Goal: Task Accomplishment & Management: Use online tool/utility

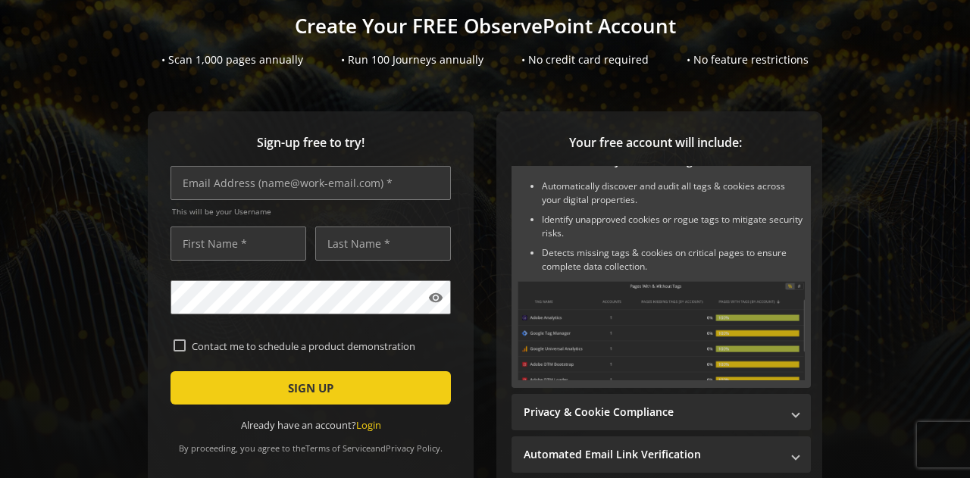
scroll to position [123, 0]
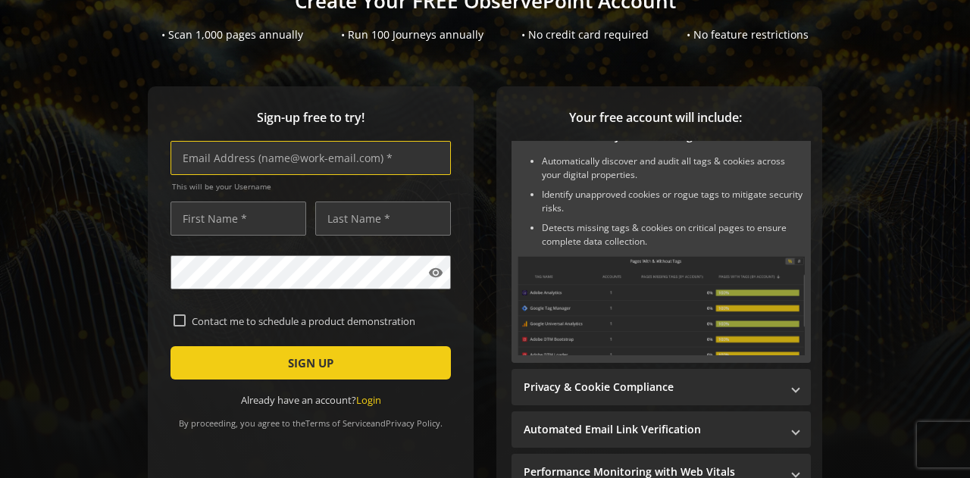
click at [323, 149] on input "text" at bounding box center [311, 158] width 280 height 34
click at [274, 158] on input "rajvidosh" at bounding box center [311, 158] width 280 height 34
paste input ".[PERSON_NAME][EMAIL_ADDRESS][DOMAIN_NAME]"
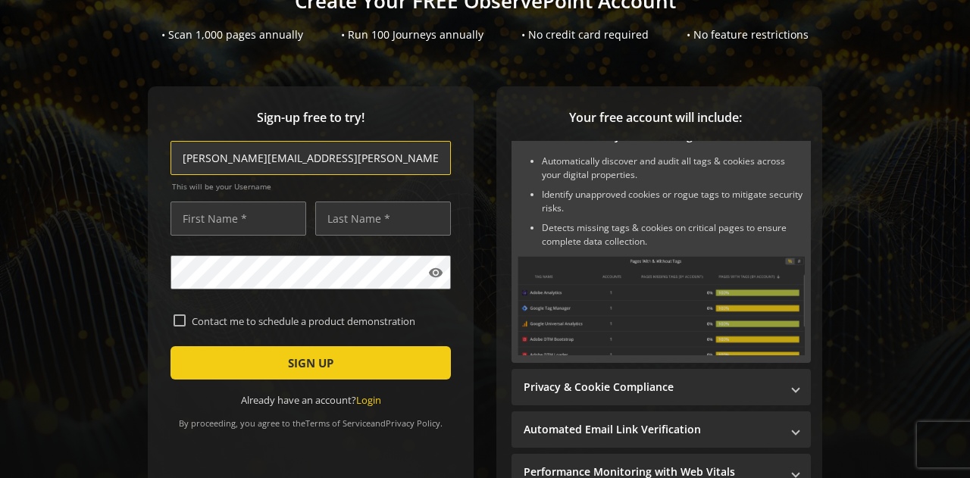
type input "[PERSON_NAME][EMAIL_ADDRESS][PERSON_NAME][DOMAIN_NAME]"
click at [223, 222] on input "text" at bounding box center [239, 219] width 136 height 34
type input "[PERSON_NAME]"
click at [356, 229] on input "text" at bounding box center [383, 219] width 136 height 34
type input "[PERSON_NAME]"
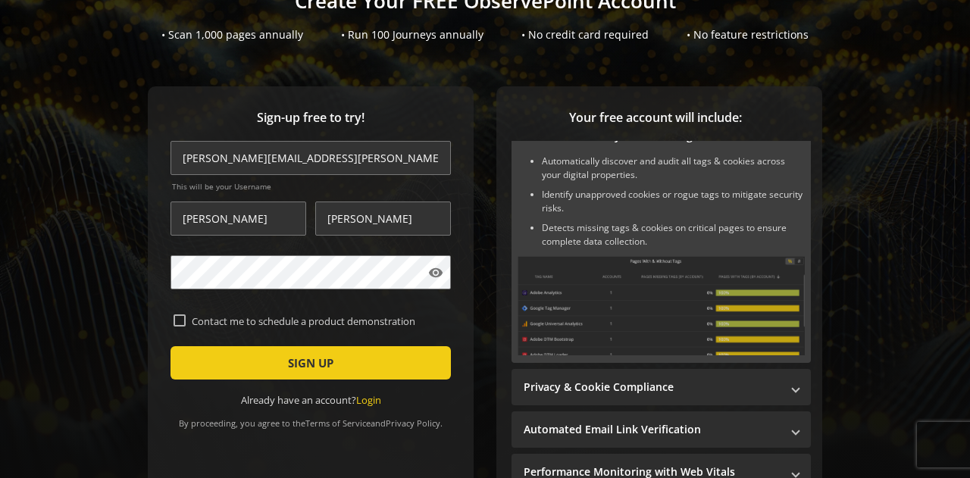
click at [355, 365] on span "submit" at bounding box center [311, 363] width 280 height 36
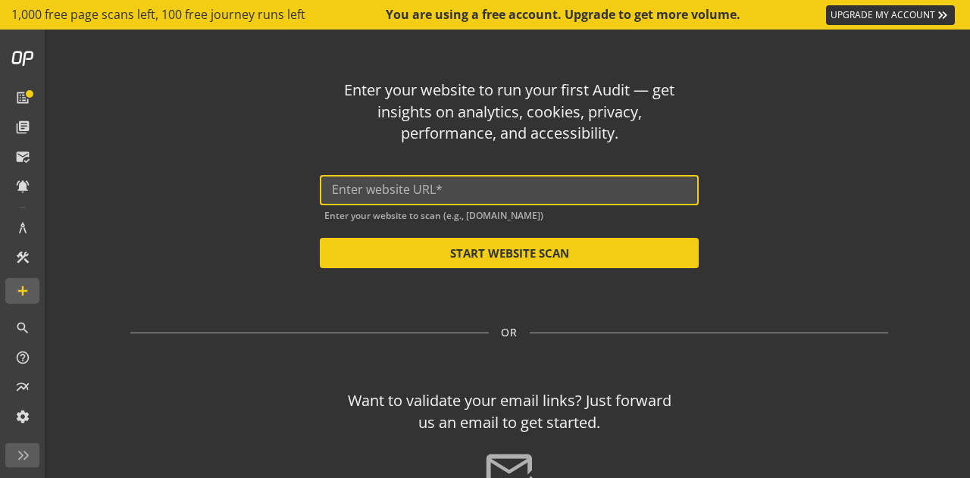
click at [396, 196] on input "text" at bounding box center [509, 190] width 355 height 14
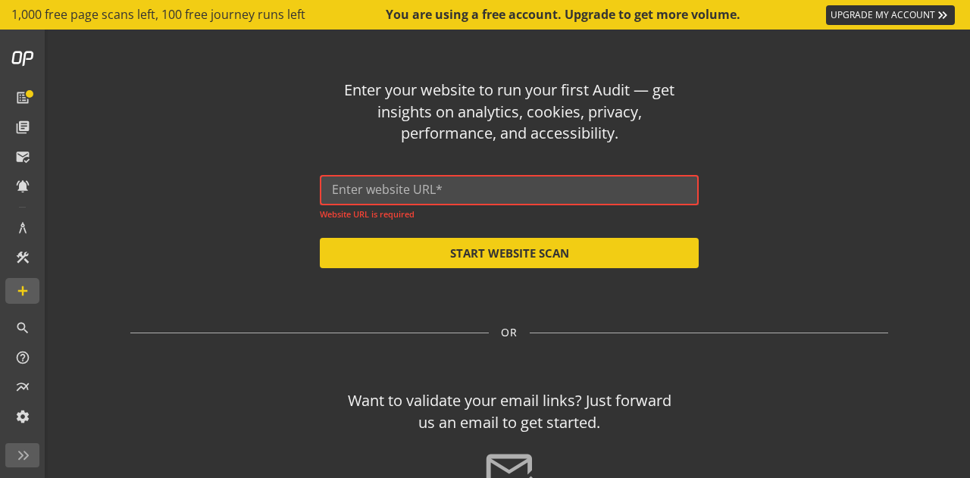
click at [379, 191] on input "text" at bounding box center [509, 190] width 355 height 14
paste input "[URL]"
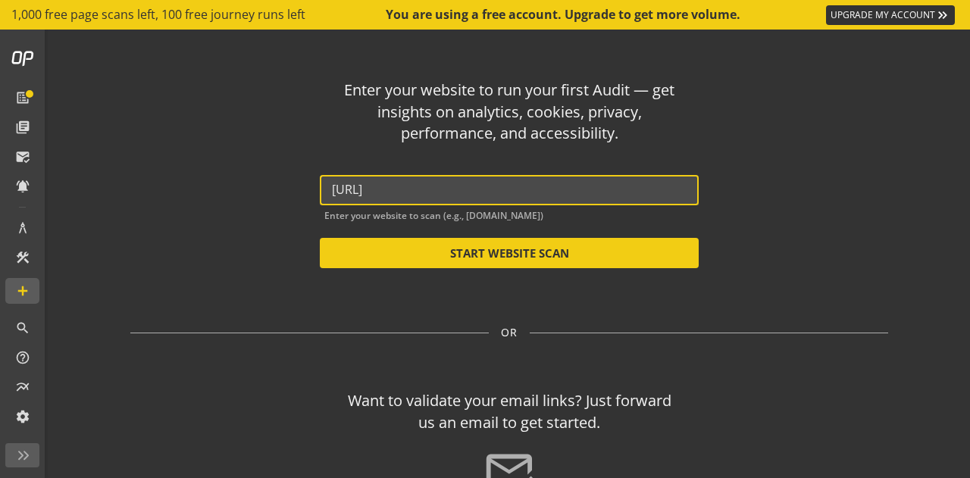
type input "[URL]"
click at [521, 254] on button "START WEBSITE SCAN" at bounding box center [509, 253] width 379 height 30
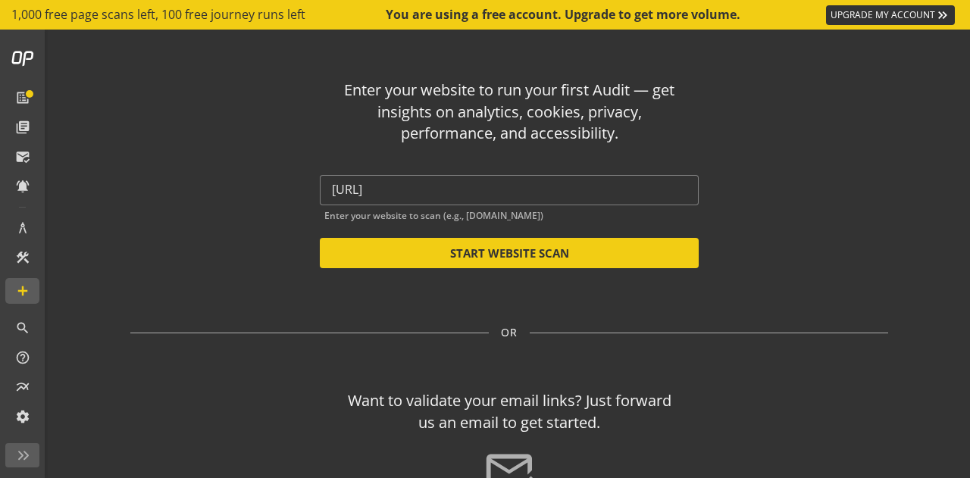
click at [484, 247] on button "START WEBSITE SCAN" at bounding box center [509, 253] width 379 height 30
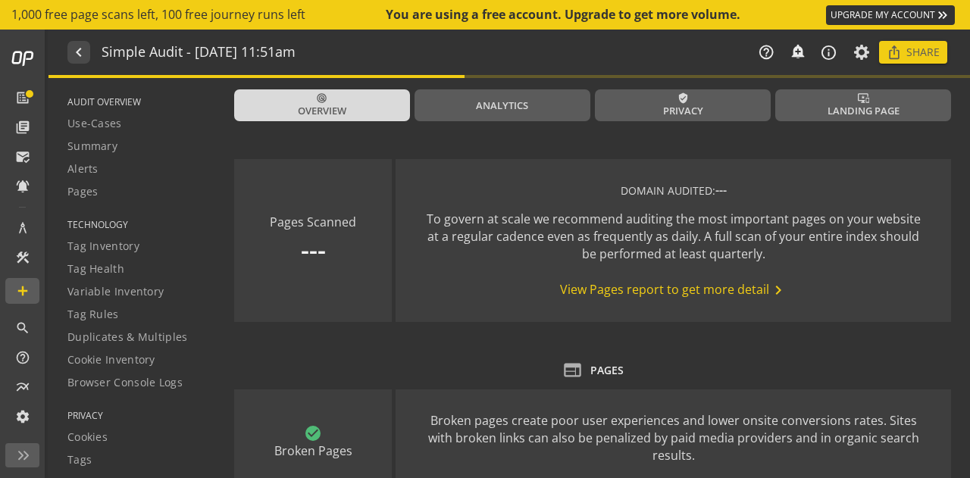
type textarea "Notes can include: -a description of what this audit is validating -changes in …"
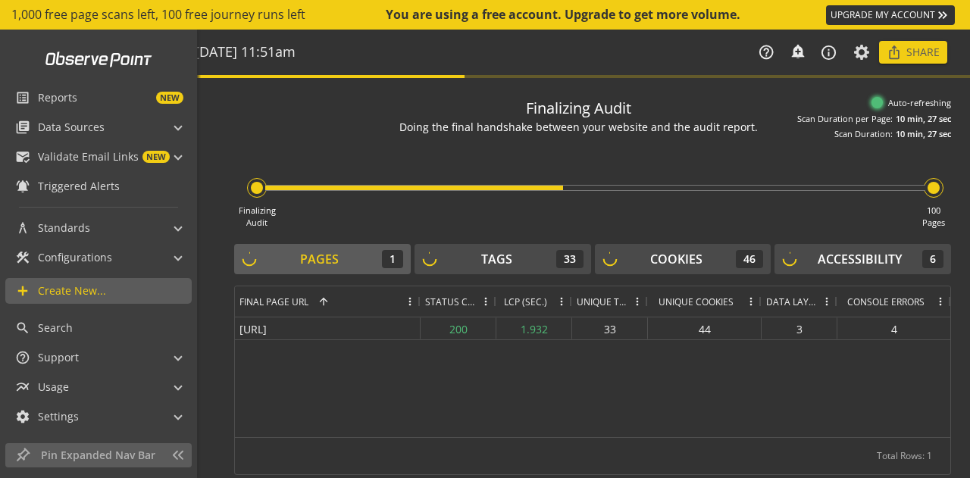
click at [33, 104] on span "list_alt" at bounding box center [26, 97] width 23 height 15
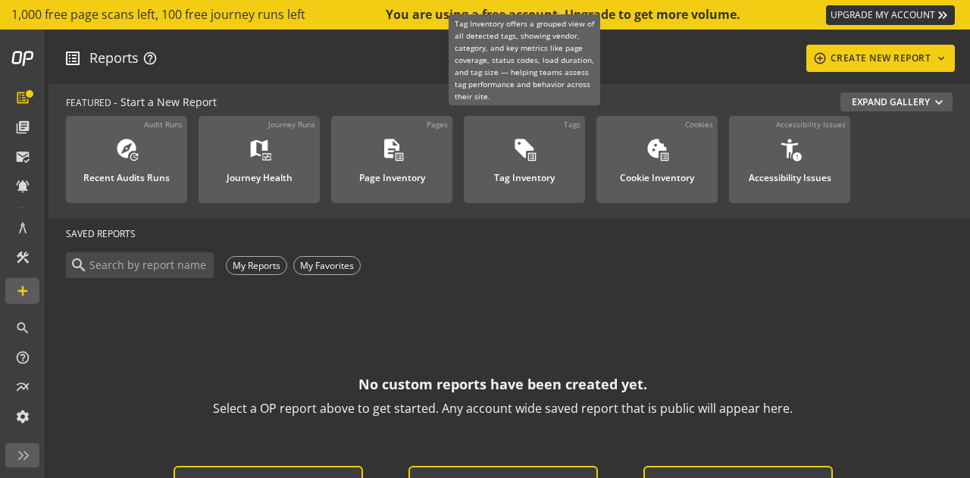
click at [542, 164] on div "Tag Inventory" at bounding box center [524, 174] width 61 height 20
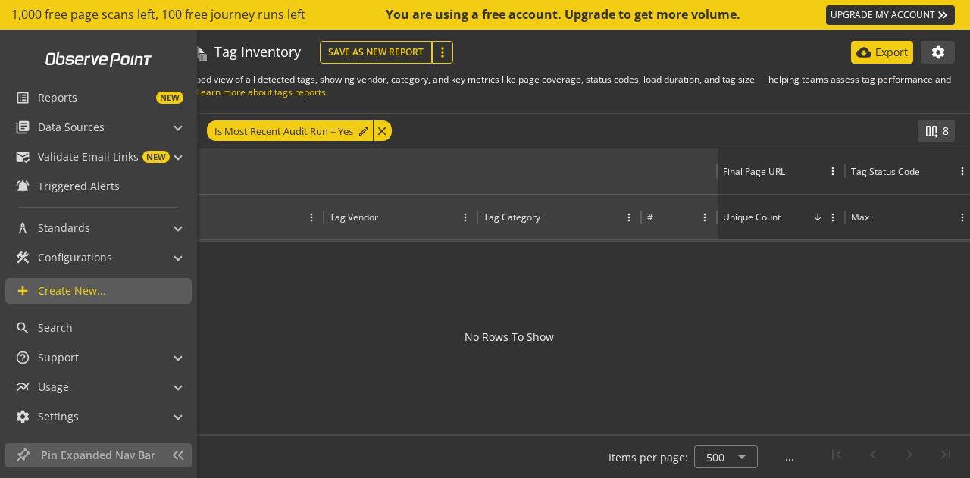
click at [127, 162] on span "Validate Email Links" at bounding box center [88, 156] width 101 height 15
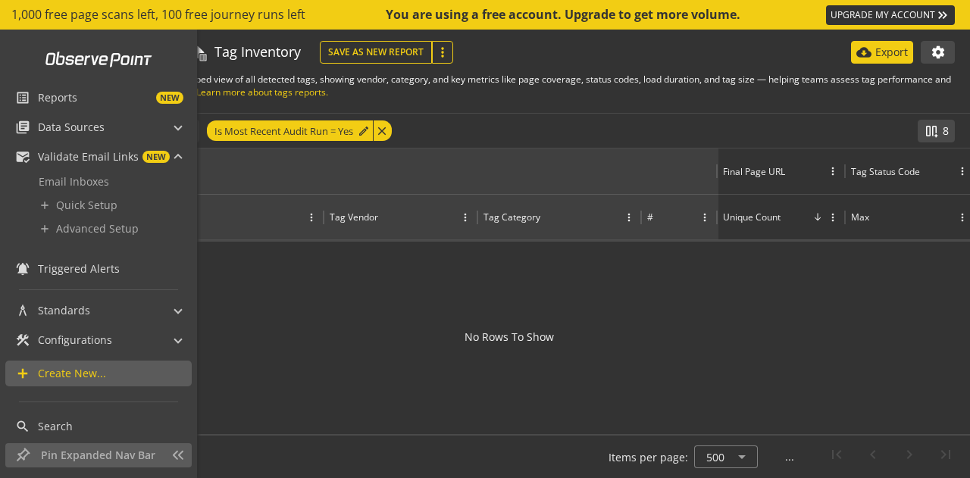
click at [102, 102] on span "NEW" at bounding box center [130, 98] width 106 height 12
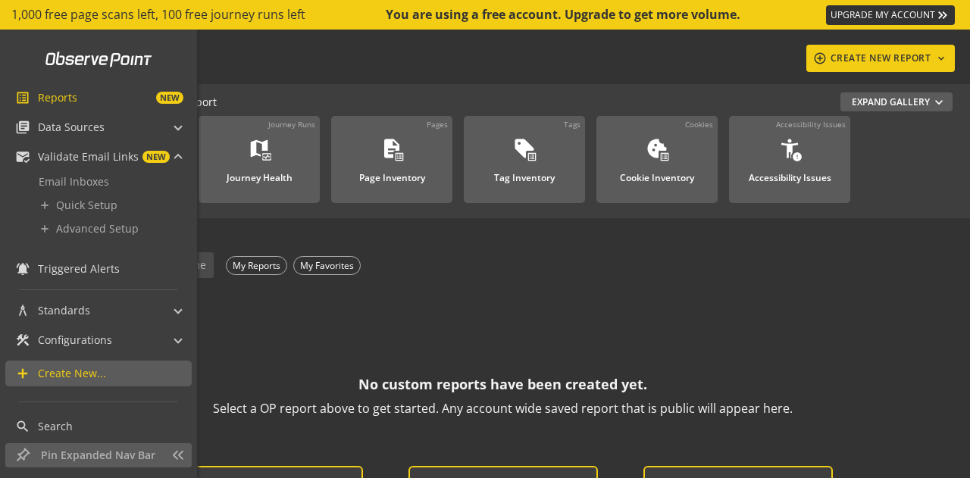
click at [164, 130] on span "library_books Data Sources" at bounding box center [95, 127] width 160 height 26
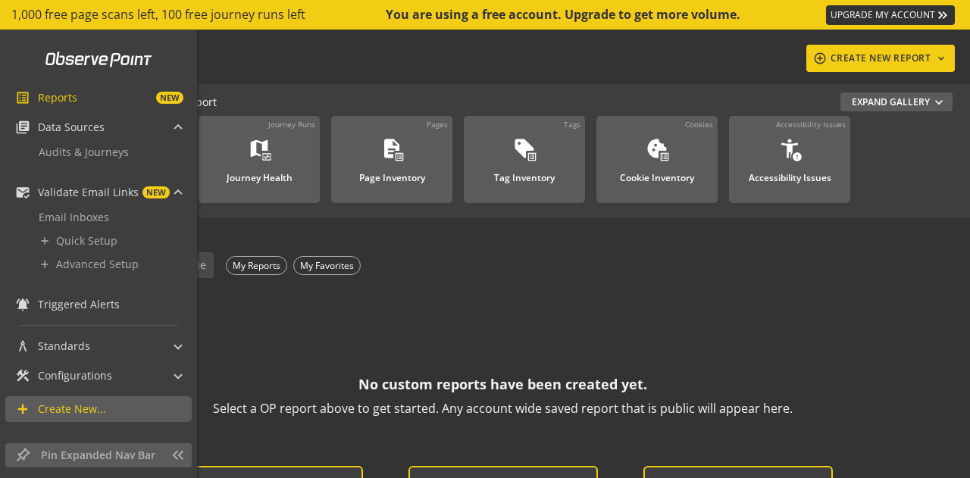
scroll to position [85, 0]
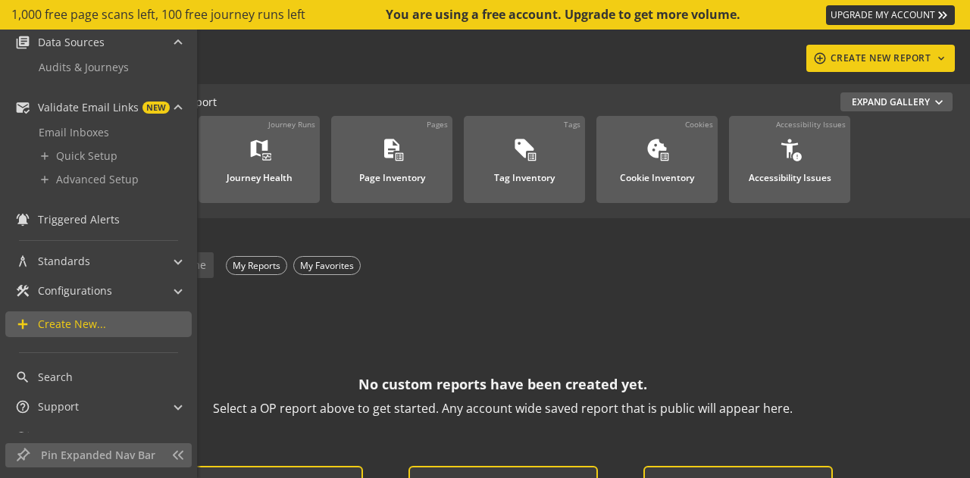
click at [111, 67] on span "Audits & Journeys" at bounding box center [84, 67] width 90 height 14
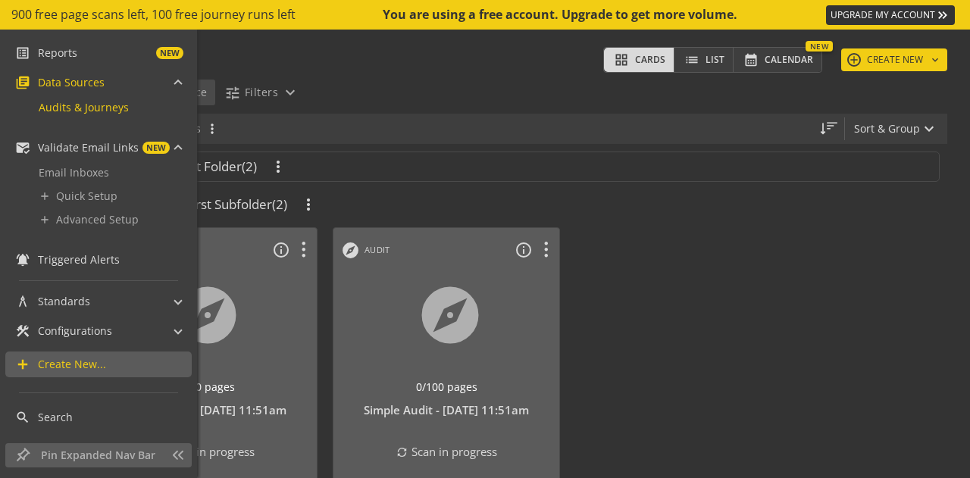
scroll to position [45, 0]
click at [88, 107] on span "Audits & Journeys" at bounding box center [84, 106] width 90 height 14
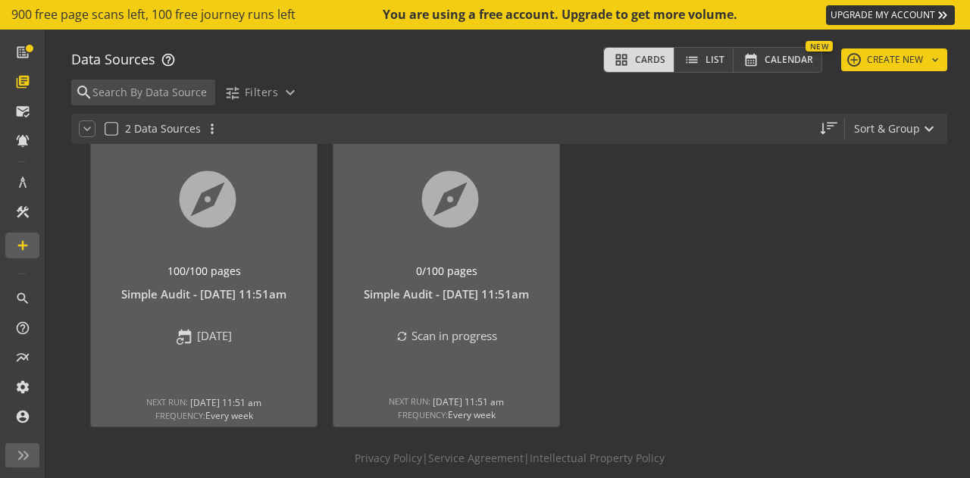
scroll to position [117, 0]
